Goal: Check status: Check status

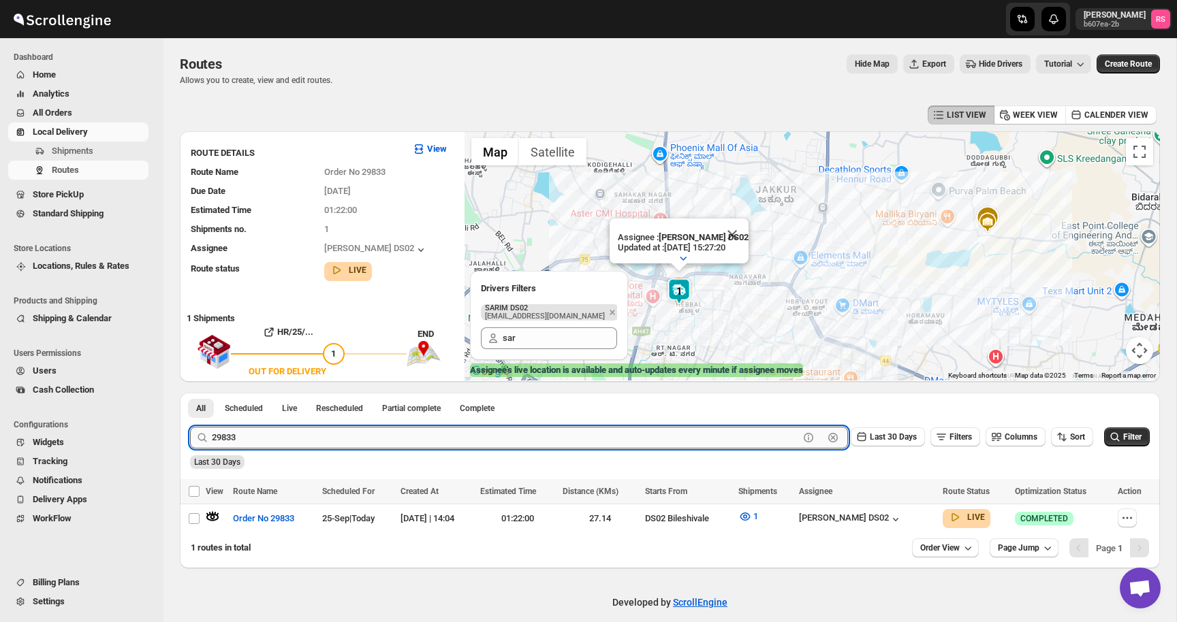
click at [259, 443] on input "29833" at bounding box center [505, 438] width 587 height 22
click at [190, 393] on button "Submit" at bounding box center [209, 400] width 39 height 14
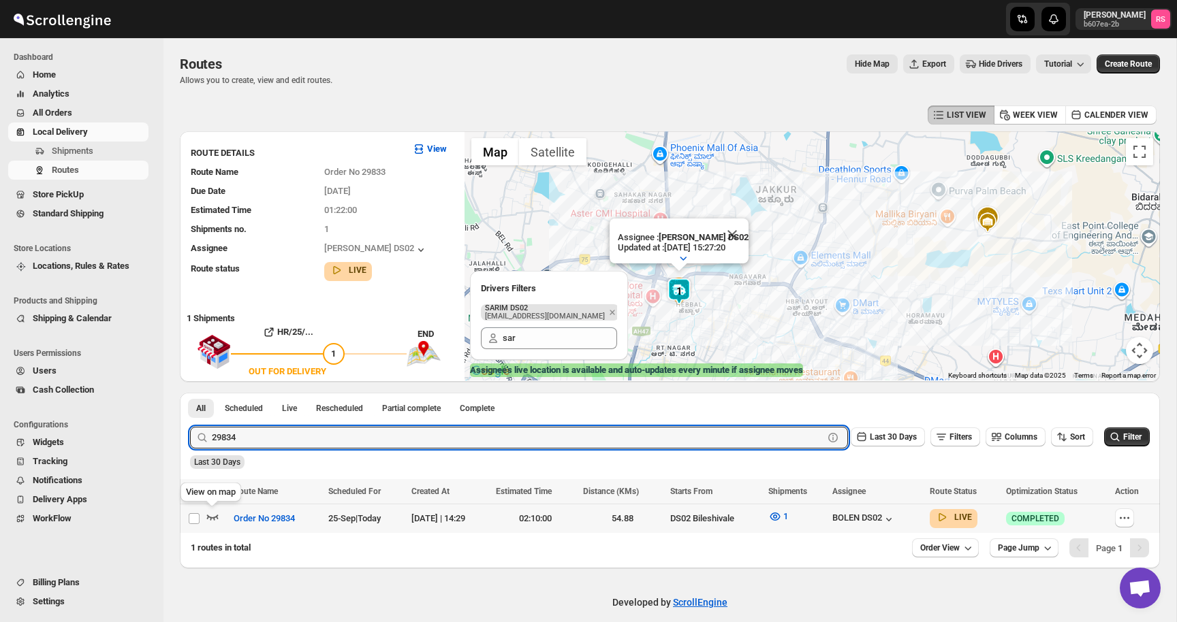
click at [219, 520] on icon "button" at bounding box center [213, 517] width 14 height 14
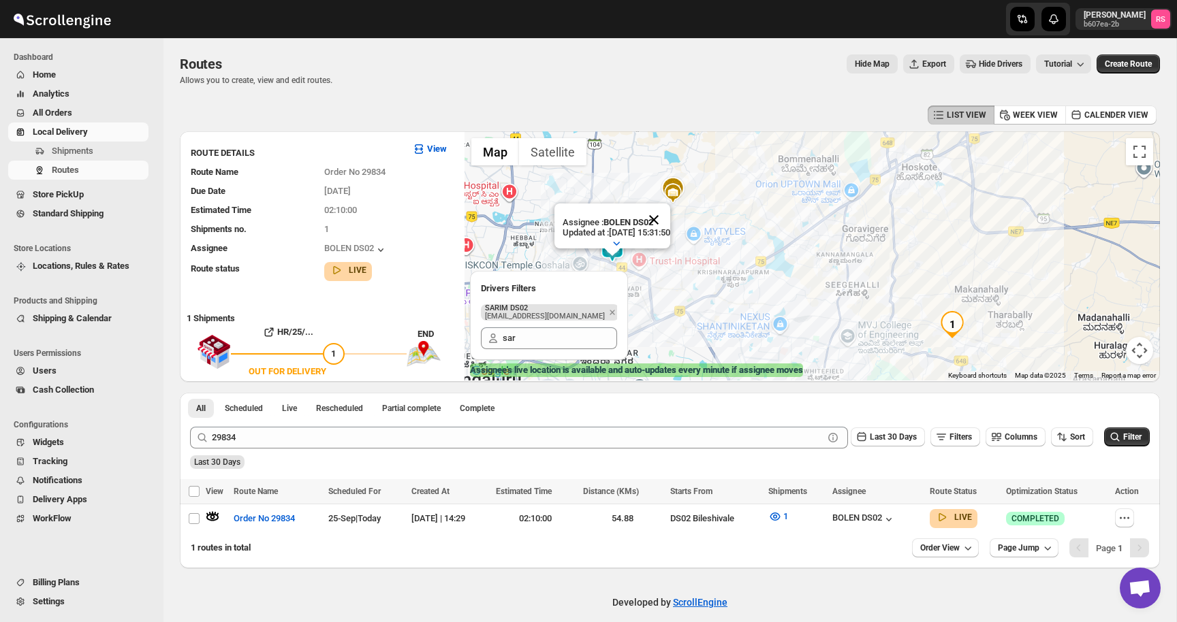
click at [667, 219] on button "Close" at bounding box center [653, 220] width 33 height 33
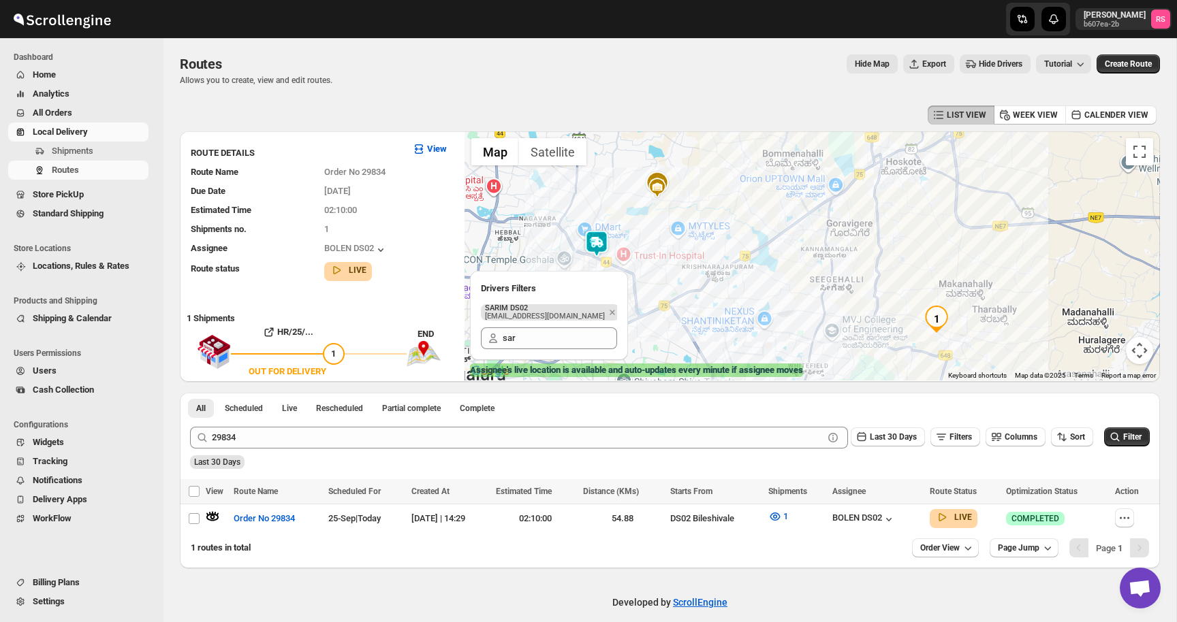
drag, startPoint x: 656, startPoint y: 244, endPoint x: 638, endPoint y: 238, distance: 18.5
click at [638, 238] on div at bounding box center [811, 255] width 695 height 249
click at [796, 517] on button "1" at bounding box center [778, 517] width 36 height 22
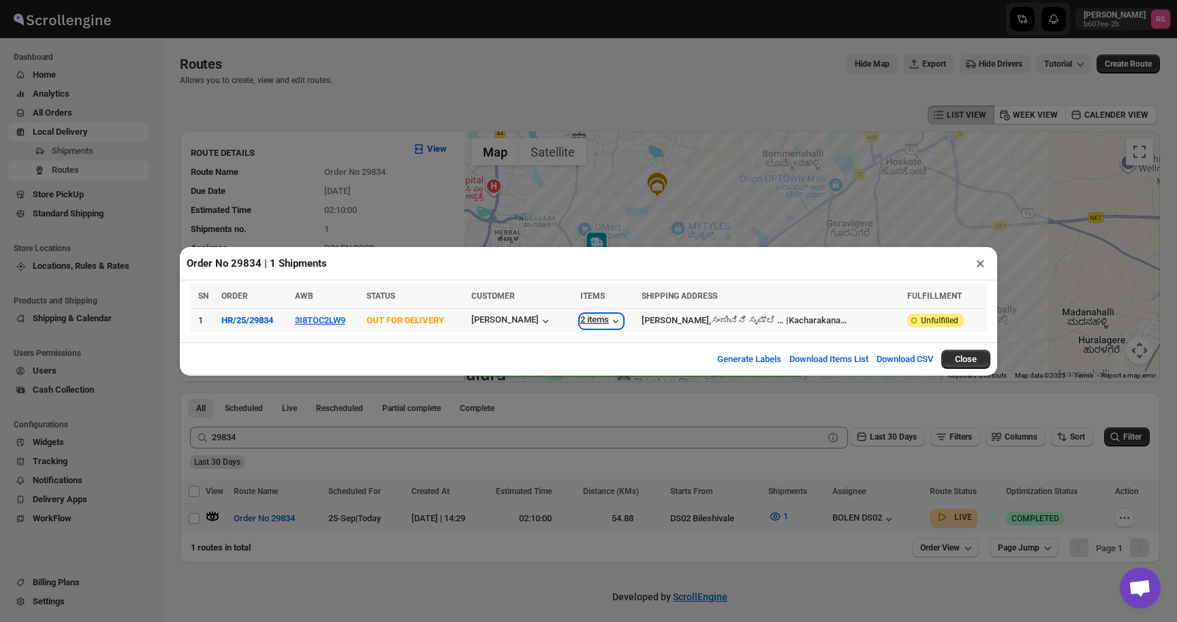
click at [622, 324] on icon "button" at bounding box center [616, 322] width 14 height 14
click at [970, 265] on button "×" at bounding box center [980, 263] width 20 height 19
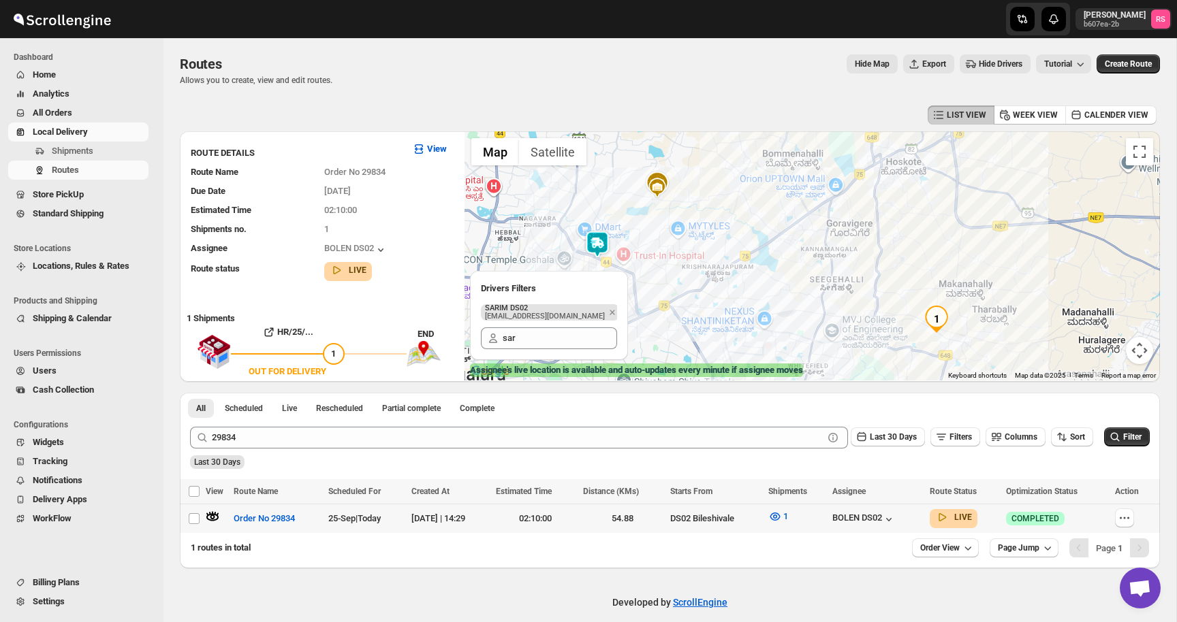
click at [597, 236] on img at bounding box center [597, 244] width 27 height 27
click at [602, 255] on img at bounding box center [597, 244] width 27 height 27
click at [656, 188] on button "Close" at bounding box center [640, 189] width 33 height 33
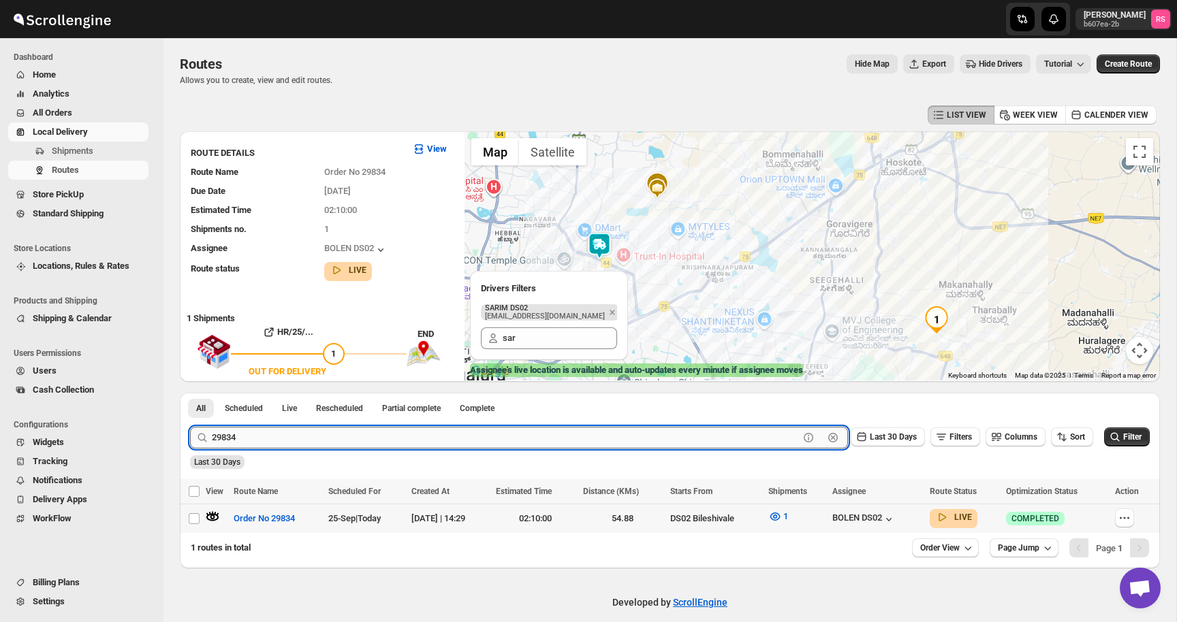
click at [375, 439] on input "29834" at bounding box center [505, 438] width 587 height 22
click at [417, 440] on input "29834" at bounding box center [505, 438] width 587 height 22
type input "29835"
click at [190, 393] on button "Submit" at bounding box center [209, 400] width 39 height 14
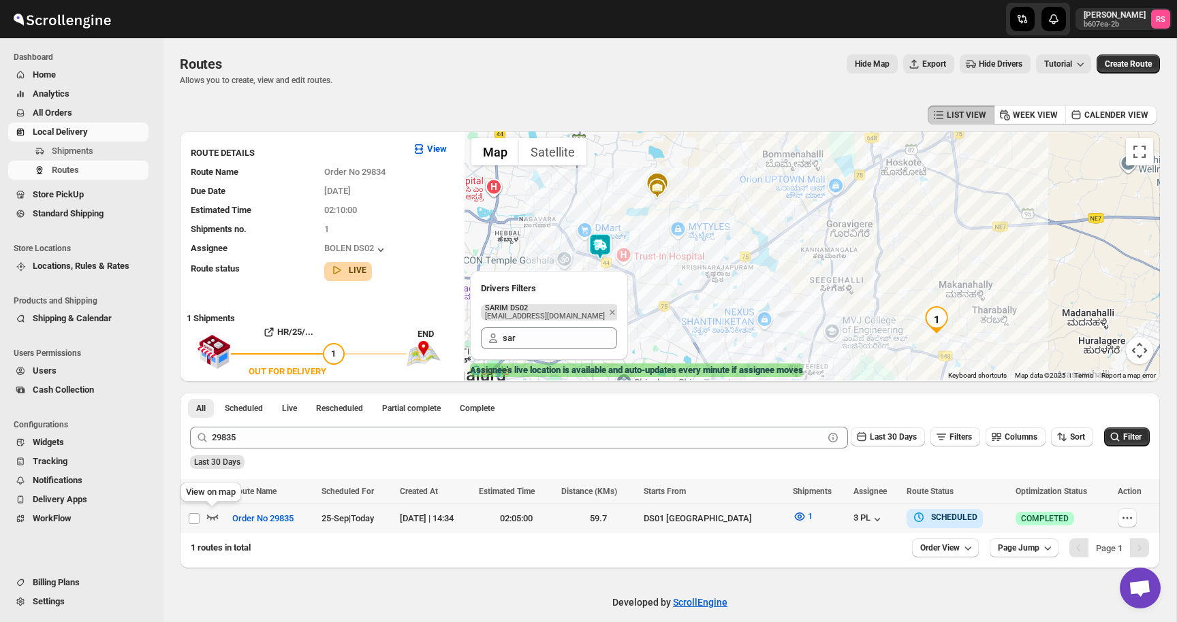
click at [209, 517] on icon "button" at bounding box center [213, 517] width 12 height 5
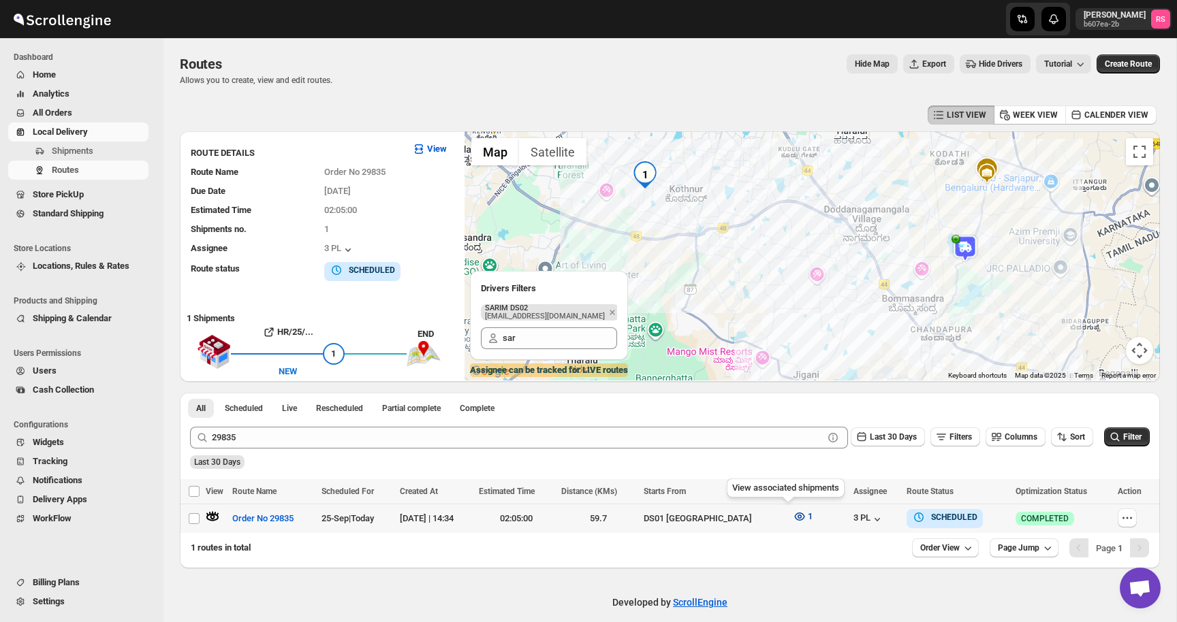
click at [795, 520] on icon "button" at bounding box center [800, 517] width 10 height 8
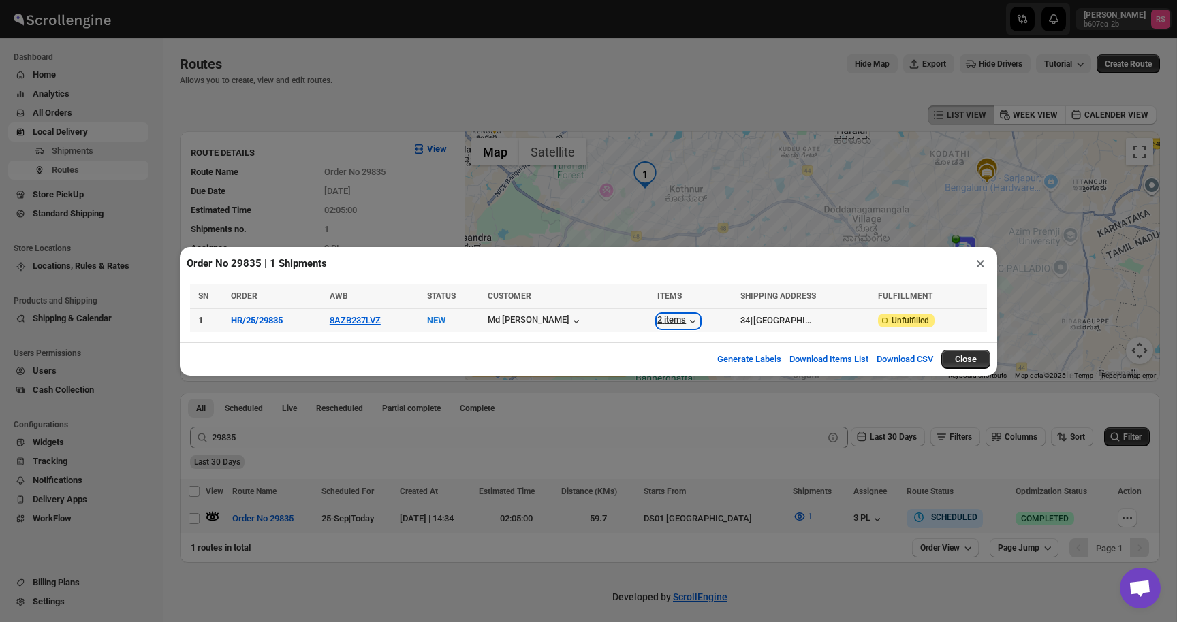
click at [660, 322] on div "2 items" at bounding box center [678, 322] width 42 height 14
click at [981, 266] on button "×" at bounding box center [980, 263] width 20 height 19
